Goal: Task Accomplishment & Management: Manage account settings

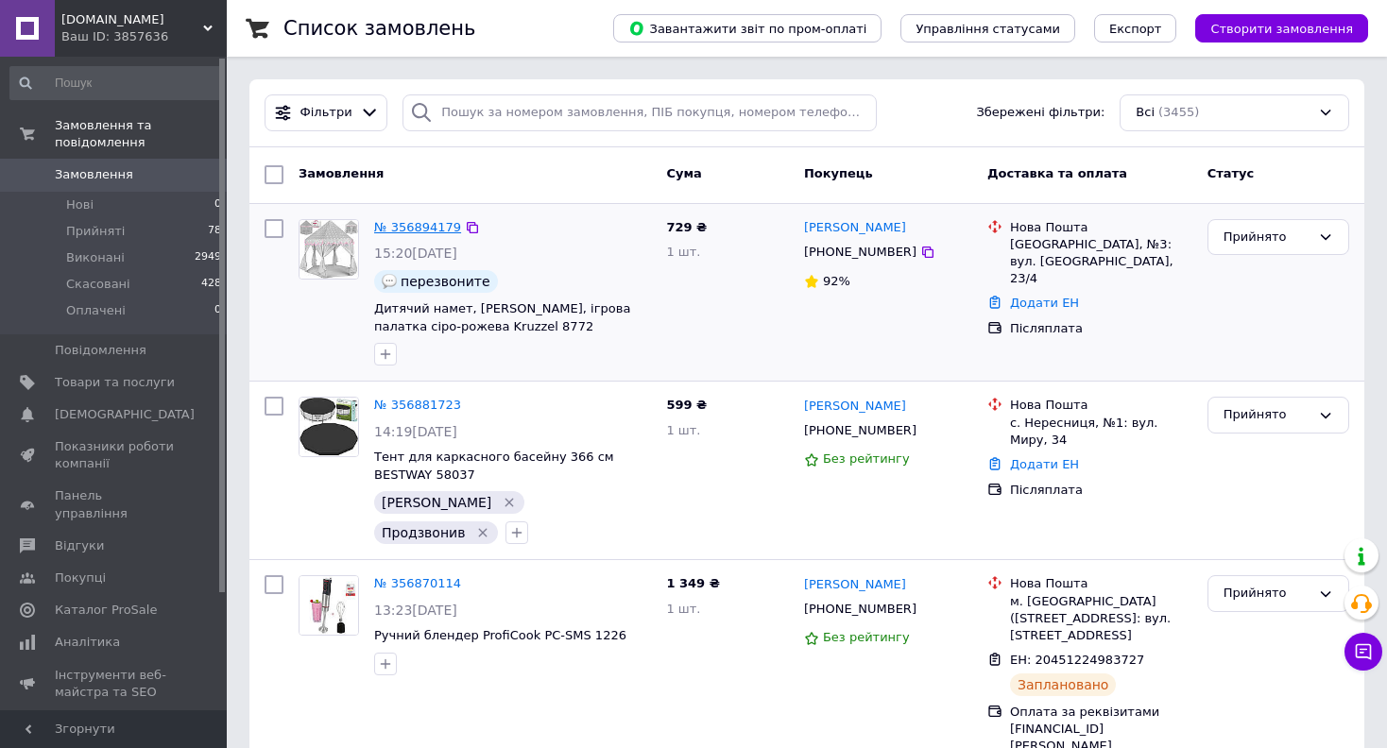
click at [409, 224] on link "№ 356894179" at bounding box center [417, 227] width 87 height 14
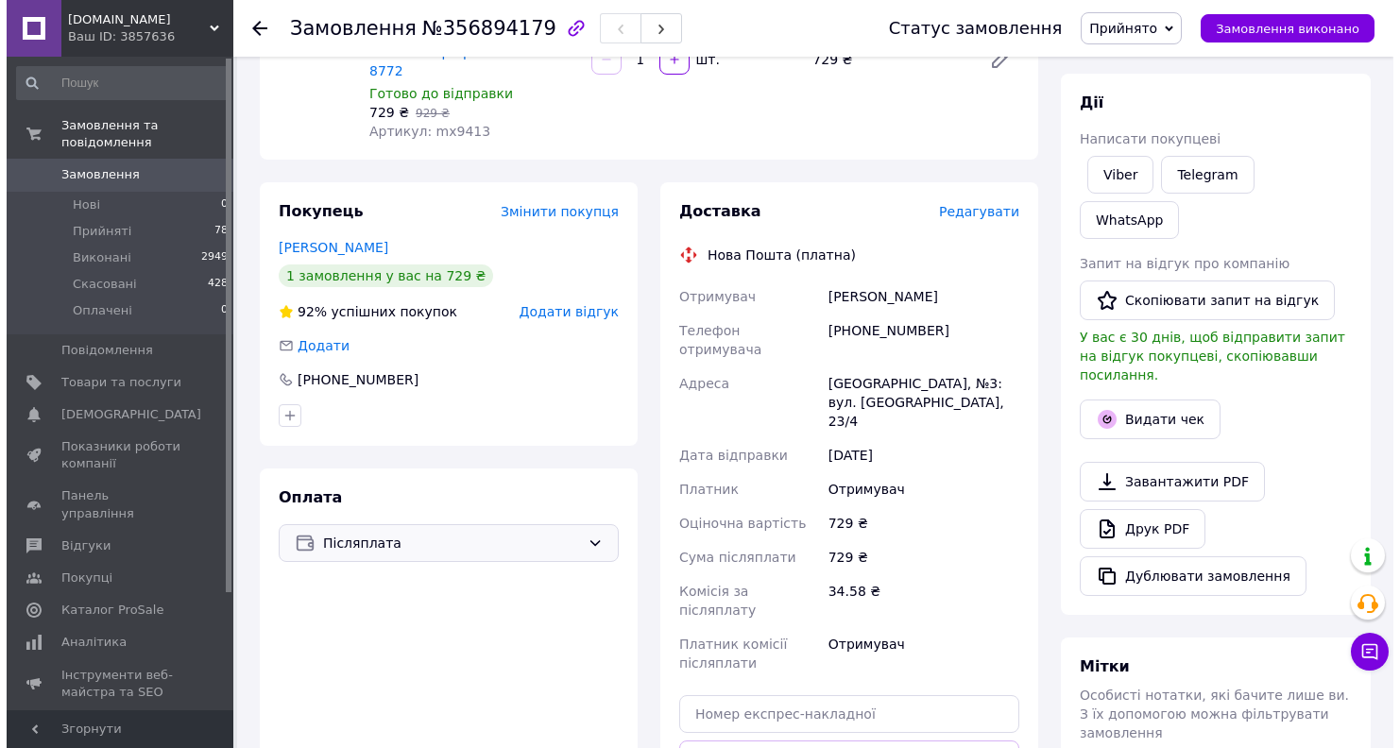
scroll to position [241, 0]
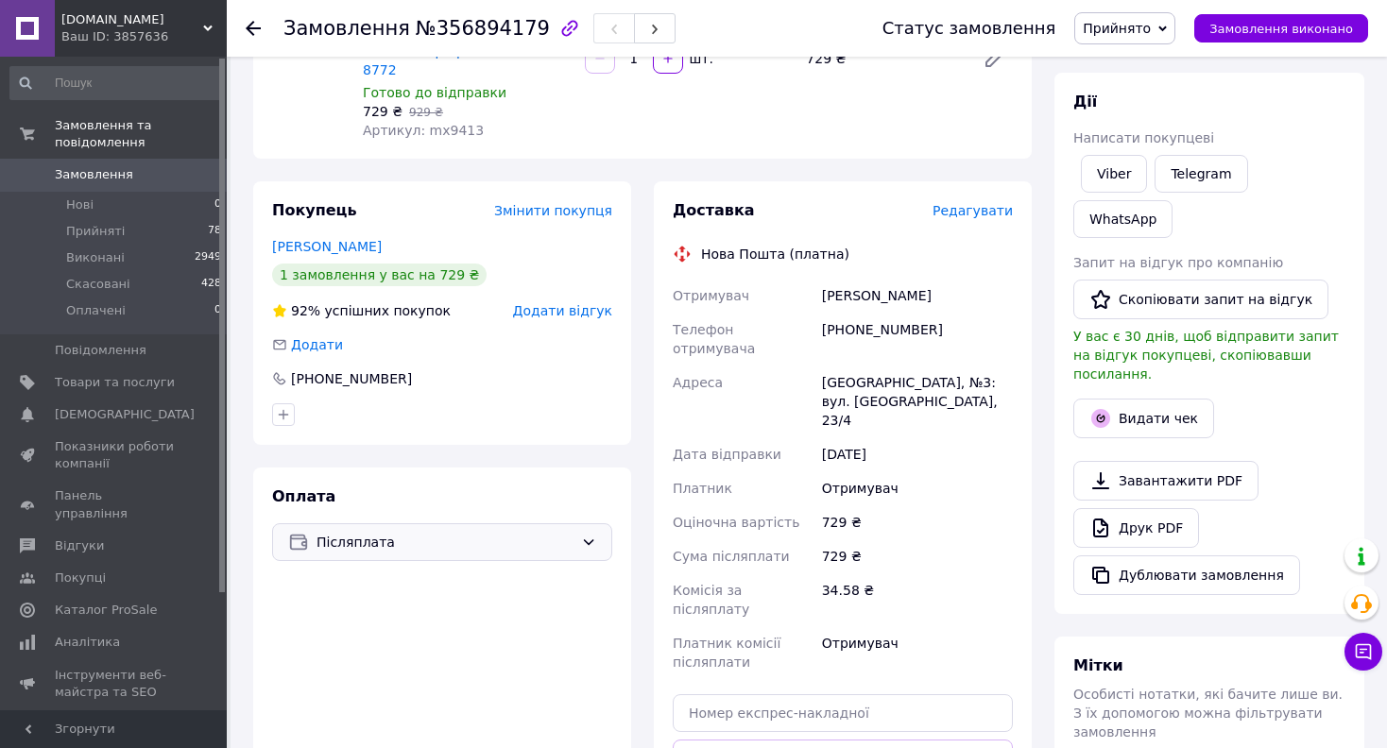
click at [460, 532] on span "Післяплата" at bounding box center [445, 542] width 257 height 21
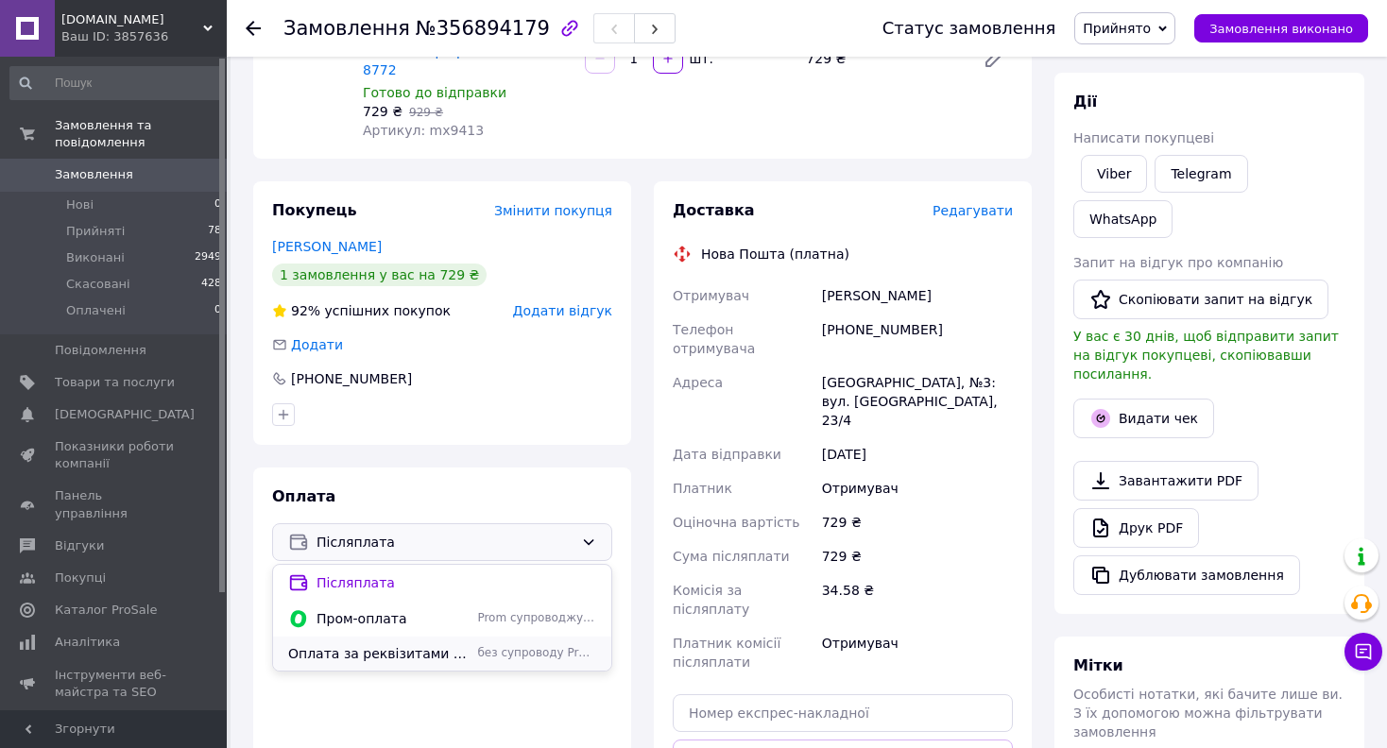
click at [414, 644] on span "Оплата за реквізитами [FINANCIAL_ID] [PERSON_NAME]" at bounding box center [378, 653] width 181 height 19
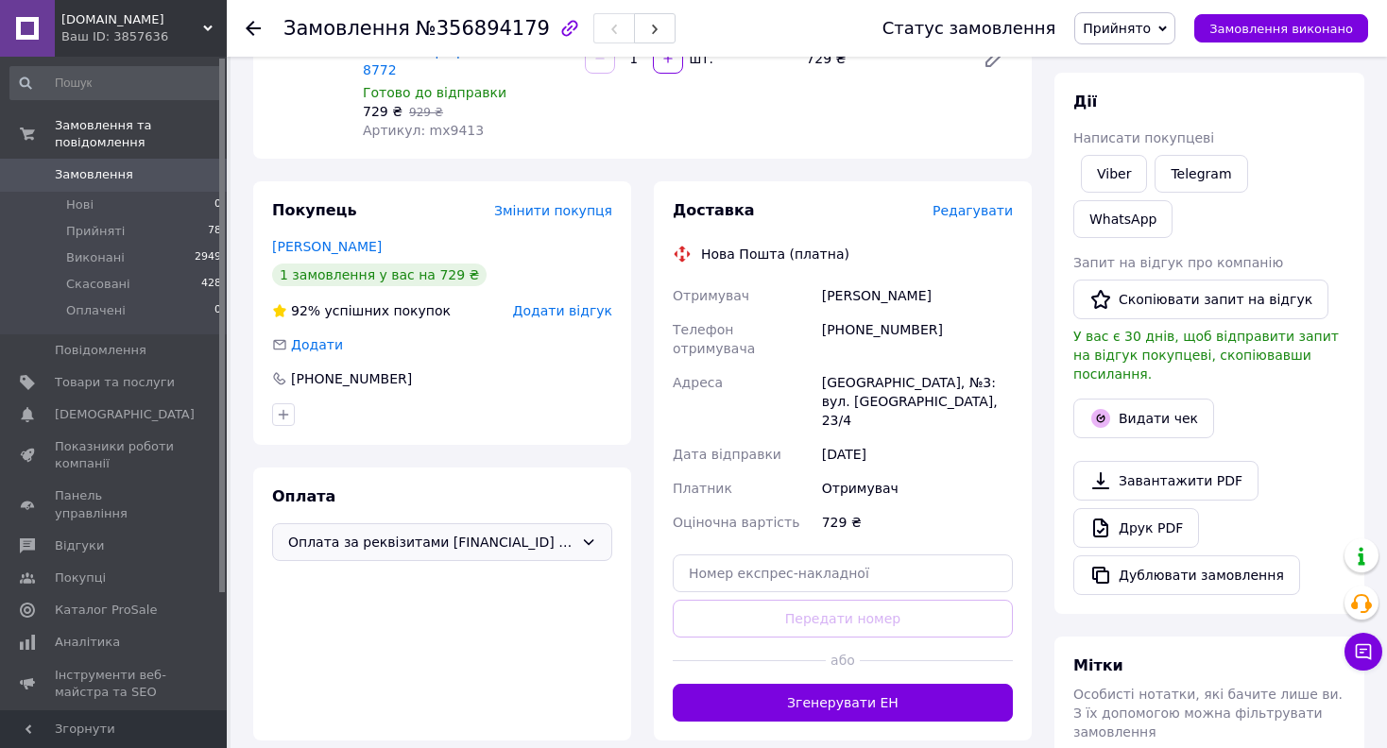
click at [988, 203] on span "Редагувати" at bounding box center [973, 210] width 80 height 15
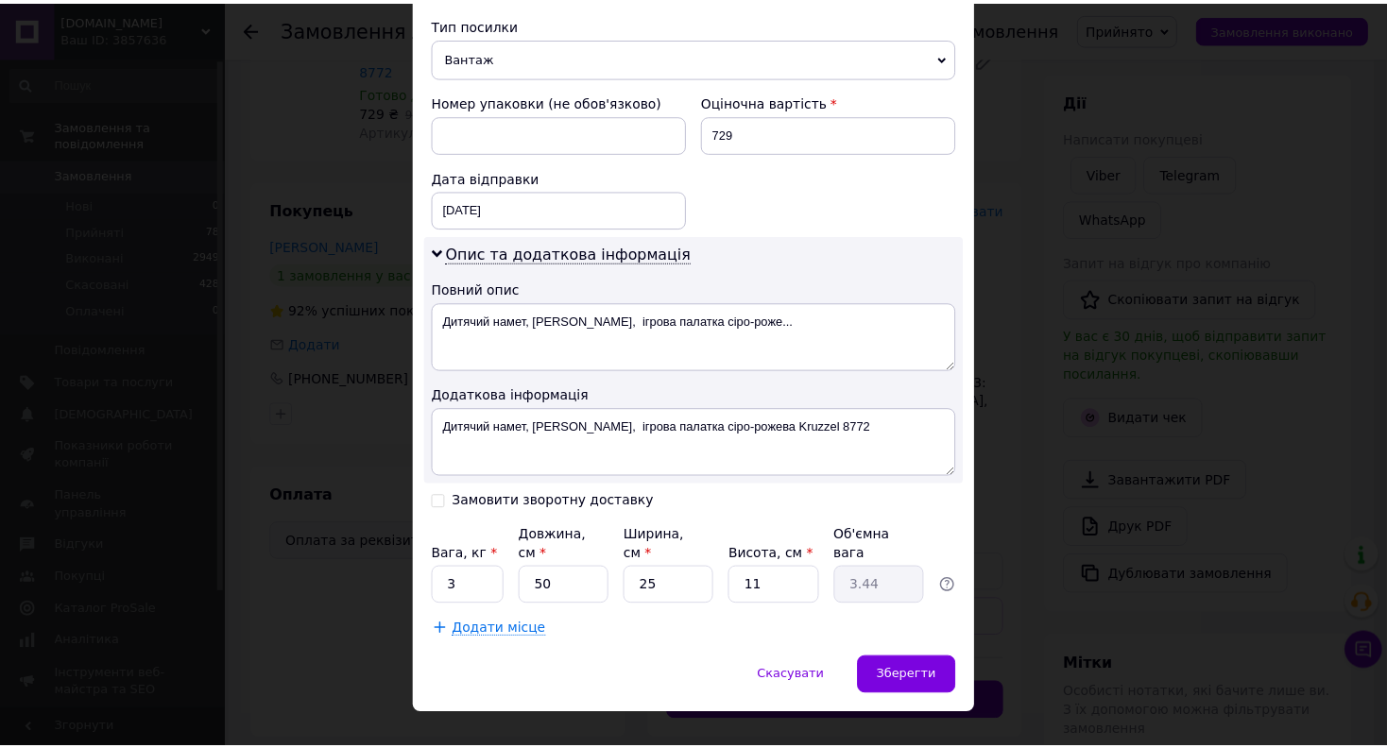
scroll to position [745, 0]
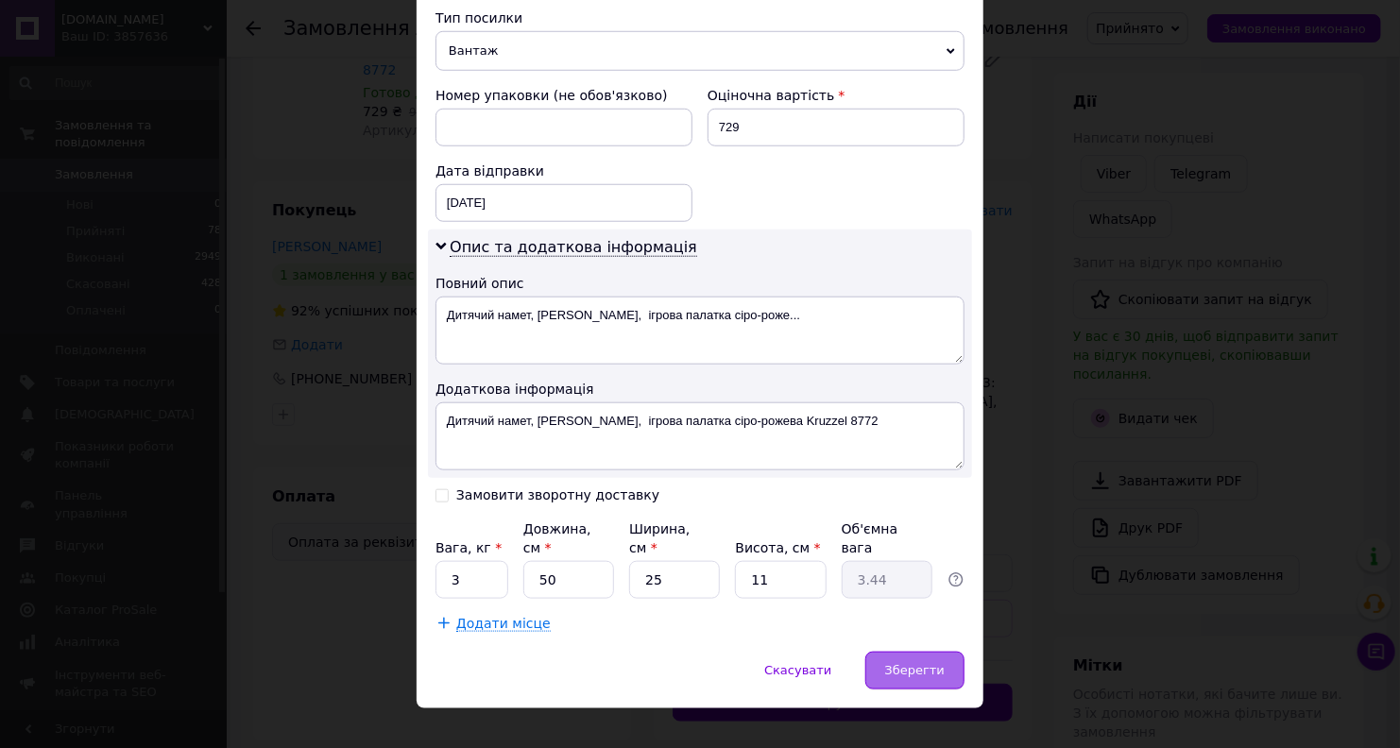
click at [882, 652] on div "Зберегти" at bounding box center [914, 671] width 99 height 38
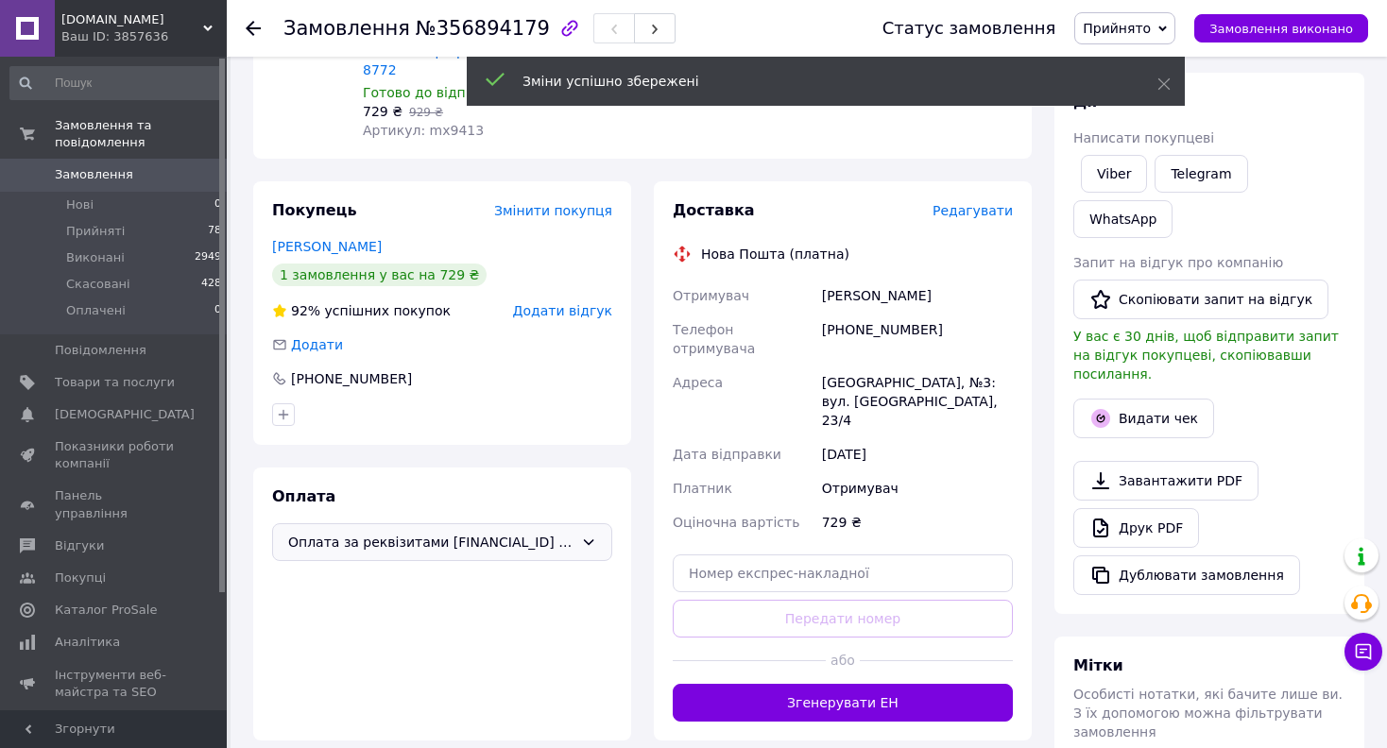
click at [882, 684] on button "Згенерувати ЕН" at bounding box center [843, 703] width 340 height 38
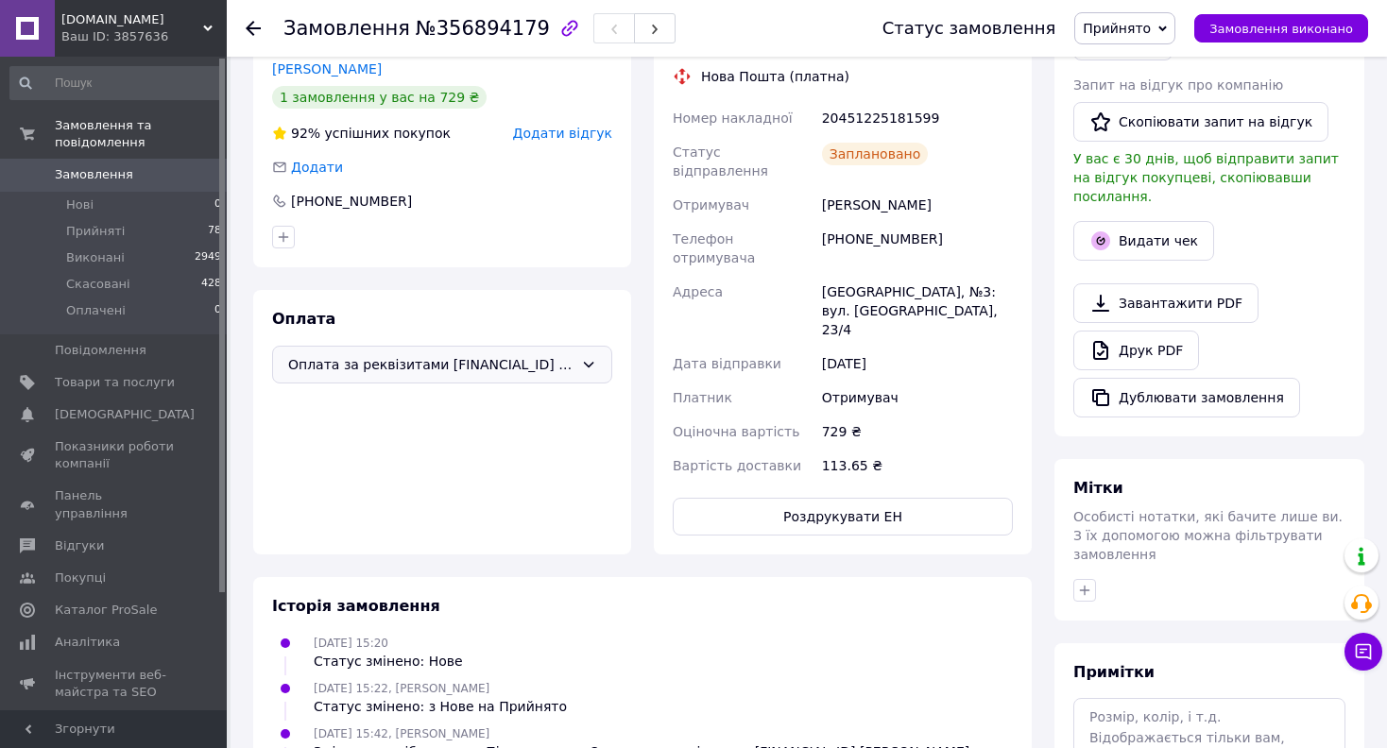
scroll to position [0, 0]
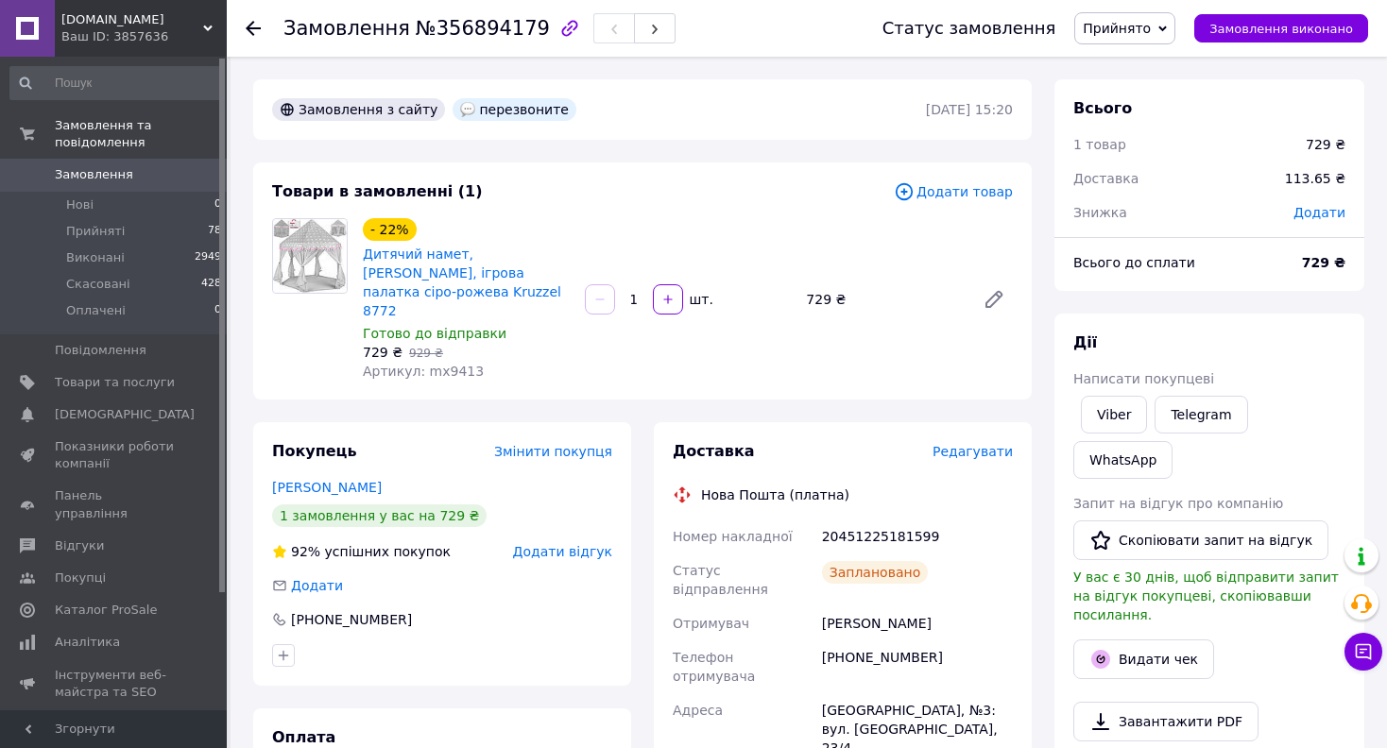
click at [252, 35] on div at bounding box center [253, 28] width 15 height 19
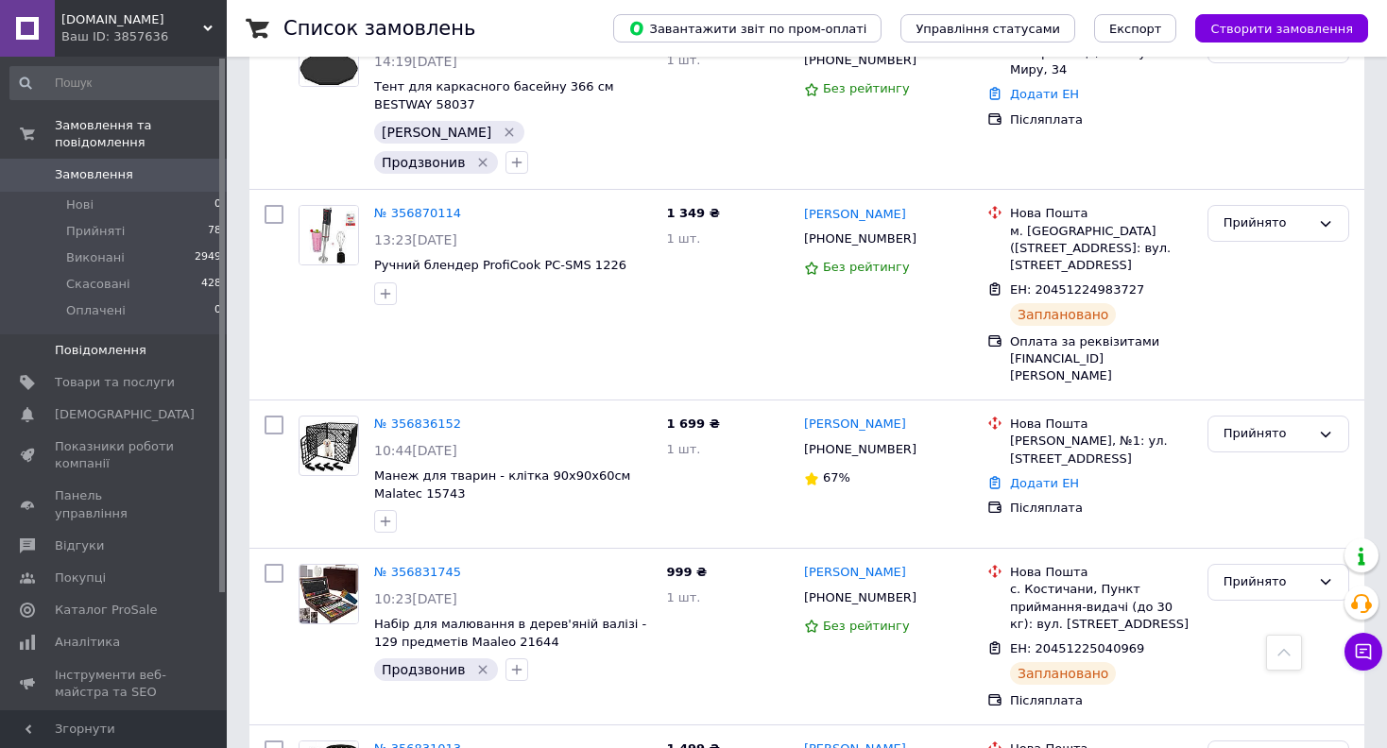
scroll to position [403, 0]
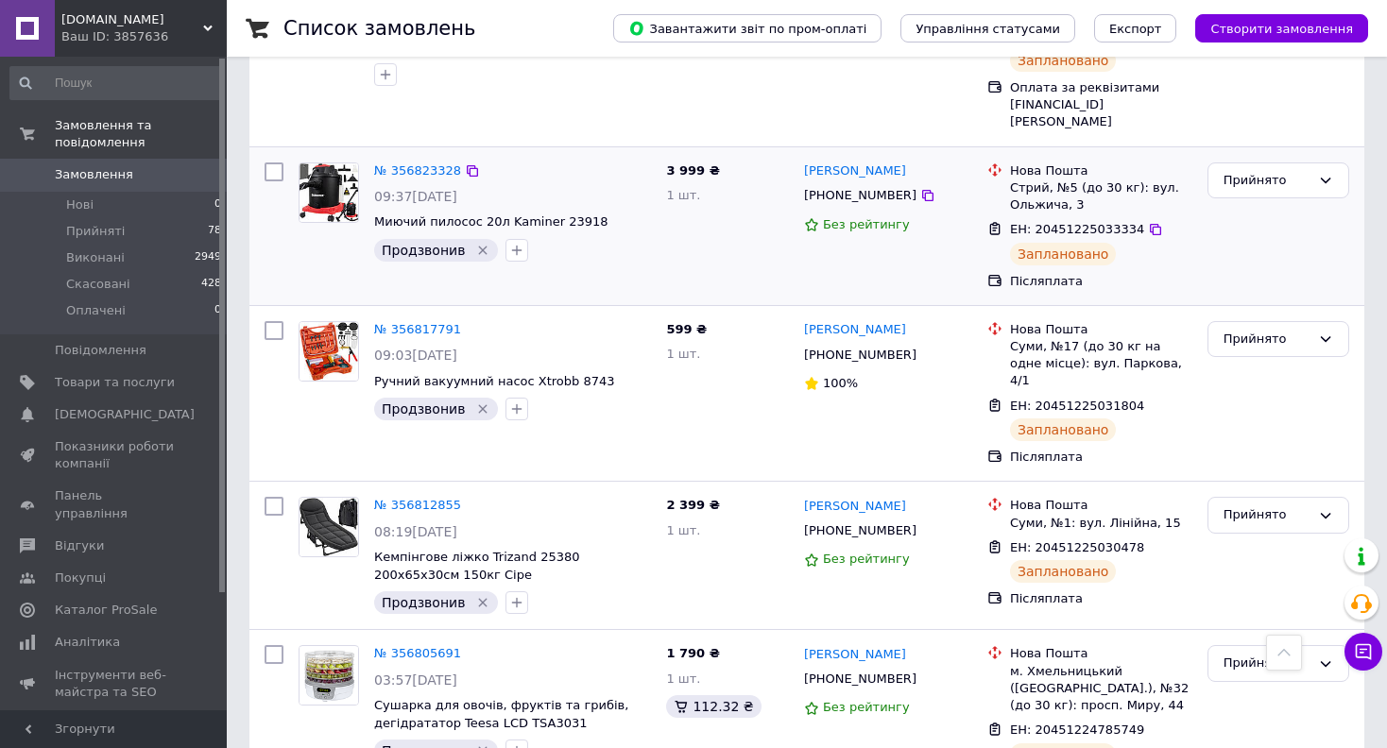
scroll to position [1923, 0]
